Goal: Information Seeking & Learning: Learn about a topic

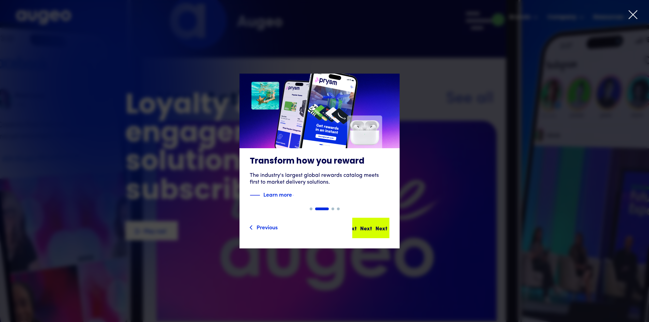
click at [364, 229] on div "Next" at bounding box center [362, 228] width 12 height 8
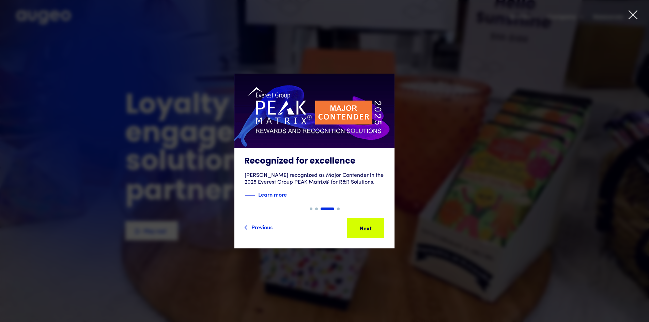
click at [364, 229] on div "Next" at bounding box center [361, 228] width 12 height 8
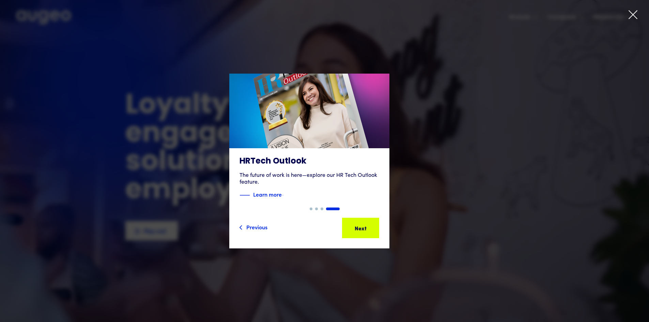
click at [362, 229] on div "Next" at bounding box center [356, 228] width 12 height 8
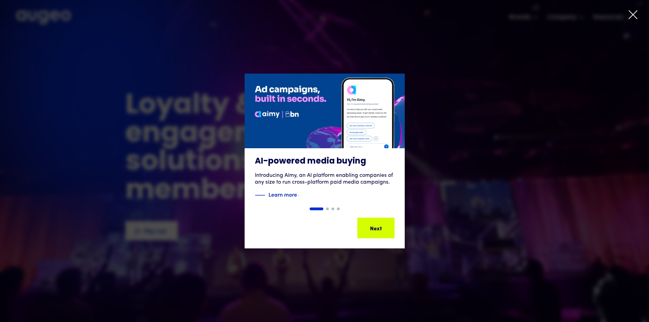
click at [364, 229] on div "Next" at bounding box center [368, 228] width 12 height 8
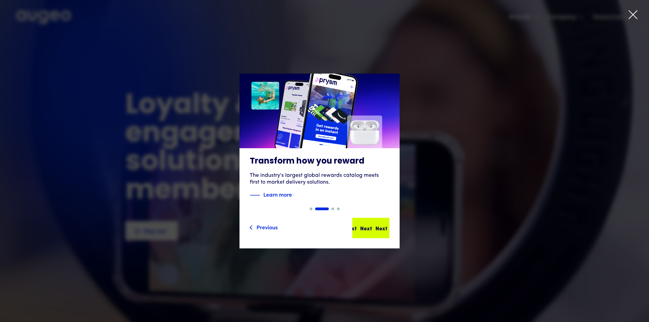
click at [364, 229] on div "Next" at bounding box center [366, 228] width 12 height 8
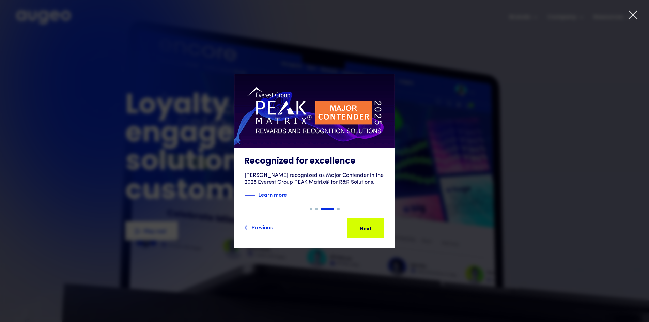
click at [322, 276] on div "Slide 3 of 4. AI-powered media buying Introducing Aimy, an AI platform enabling…" at bounding box center [324, 160] width 649 height 241
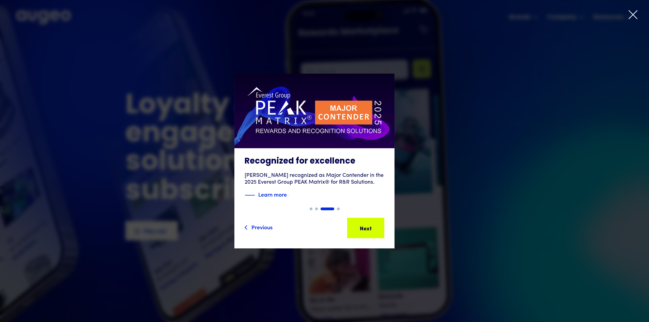
click at [630, 12] on icon at bounding box center [633, 15] width 8 height 8
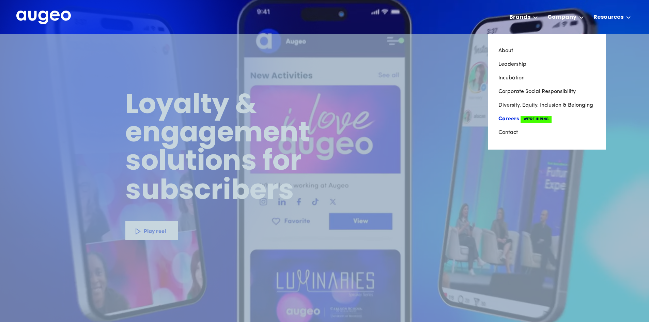
click at [513, 117] on link "Careers We're Hiring" at bounding box center [546, 119] width 97 height 14
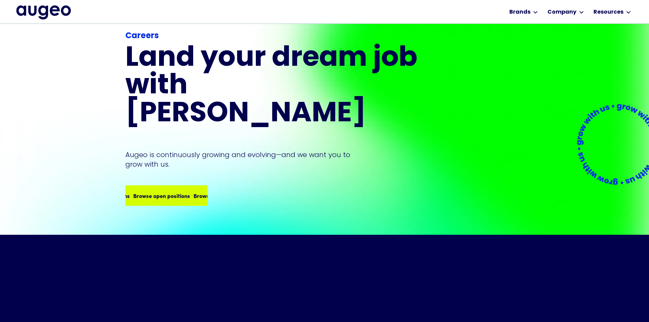
scroll to position [43, 0]
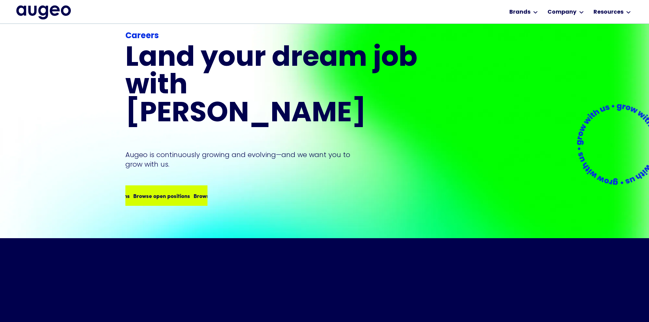
click at [177, 191] on div "Browse open positions" at bounding box center [205, 195] width 57 height 8
